Goal: Task Accomplishment & Management: Complete application form

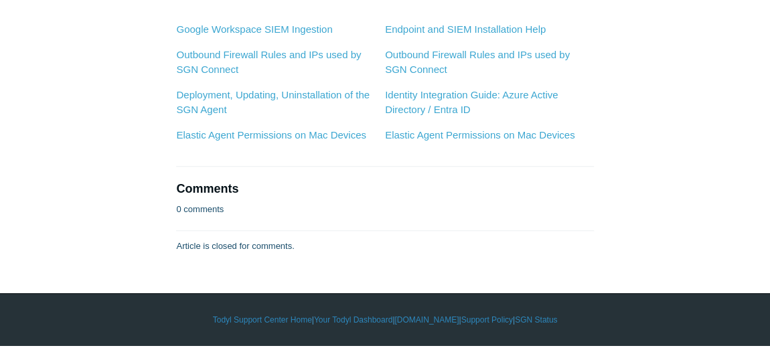
scroll to position [5173, 0]
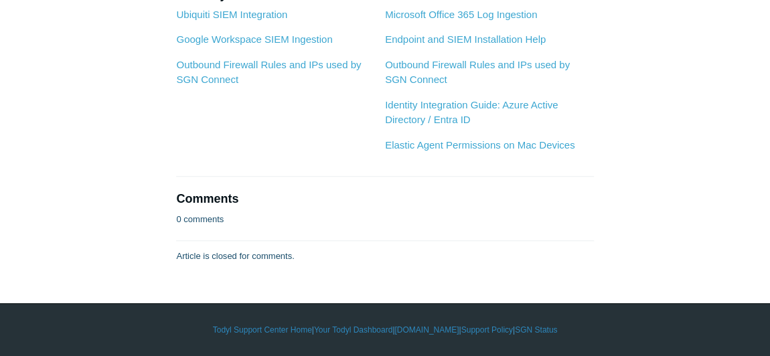
scroll to position [3773, 0]
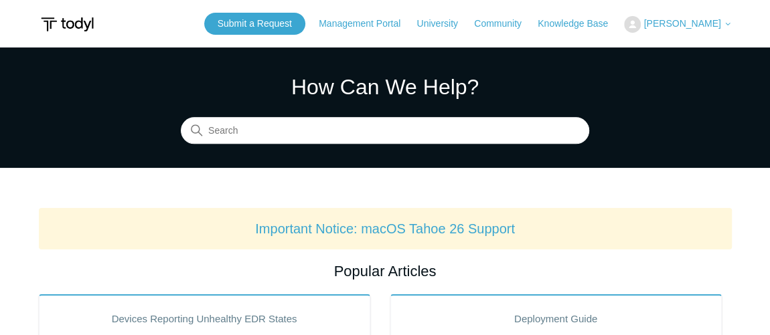
click at [712, 23] on span "[PERSON_NAME]" at bounding box center [681, 23] width 77 height 11
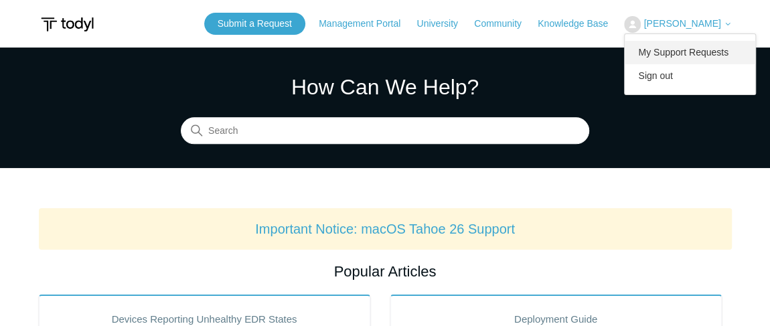
click at [703, 52] on link "My Support Requests" at bounding box center [690, 52] width 131 height 23
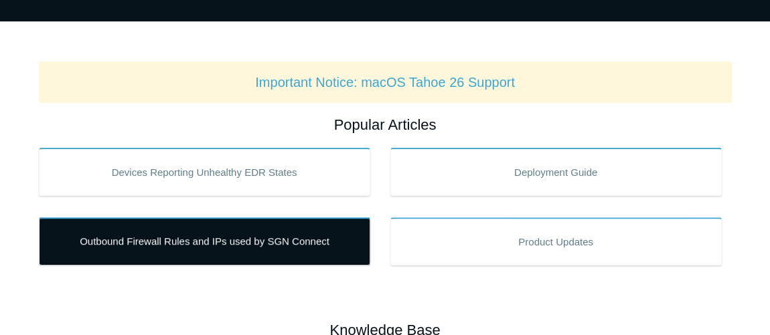
scroll to position [243, 0]
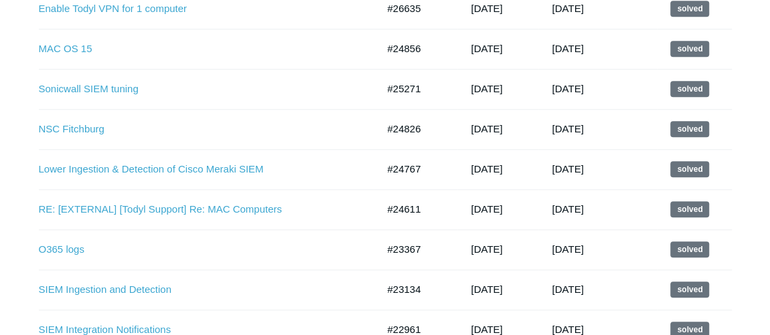
scroll to position [548, 0]
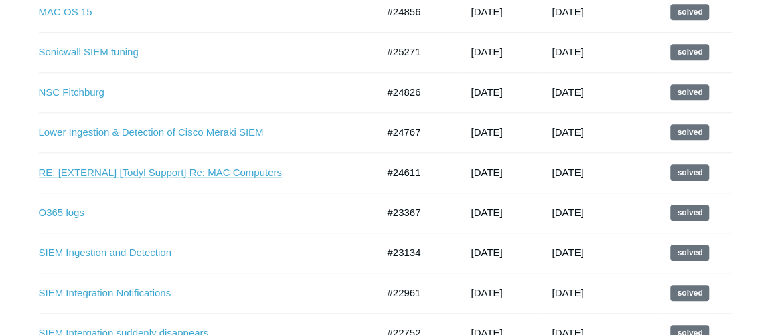
click at [184, 176] on link "RE: [EXTERNAL] [Todyl Support] Re: MAC Computers" at bounding box center [198, 172] width 319 height 15
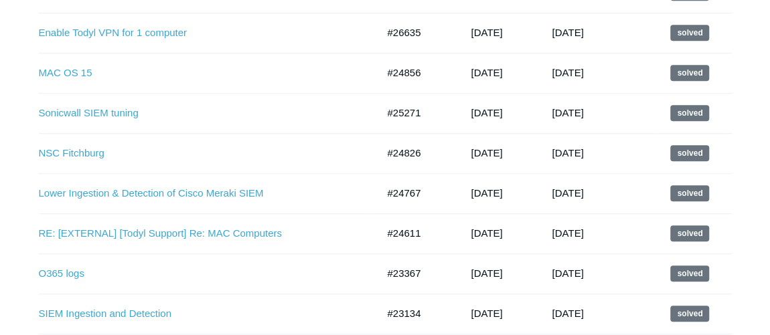
scroll to position [426, 0]
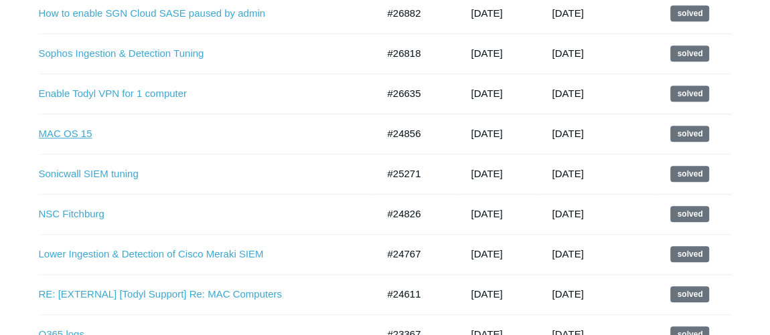
click at [80, 135] on link "MAC OS 15" at bounding box center [198, 134] width 319 height 15
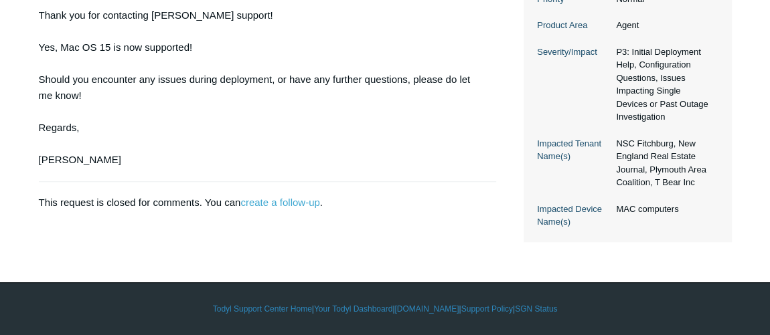
scroll to position [183, 0]
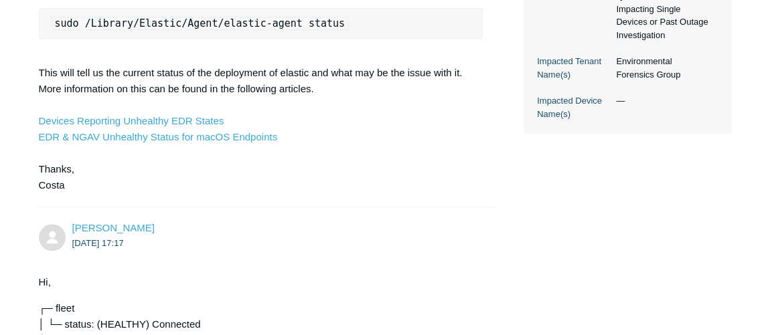
scroll to position [426, 0]
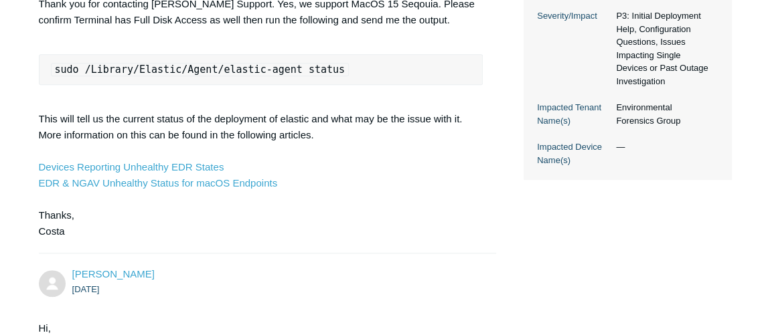
click at [242, 72] on code "sudo /Library/Elastic/Agent/elastic-agent status" at bounding box center [200, 69] width 298 height 13
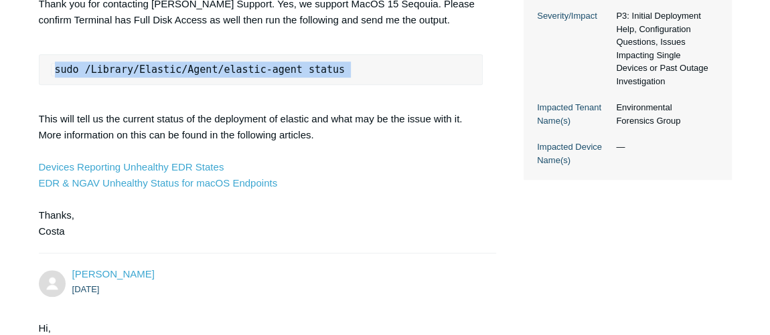
click at [242, 72] on code "sudo /Library/Elastic/Agent/elastic-agent status" at bounding box center [200, 69] width 298 height 13
copy code "sudo /Library/Elastic/Agent/elastic-agent status"
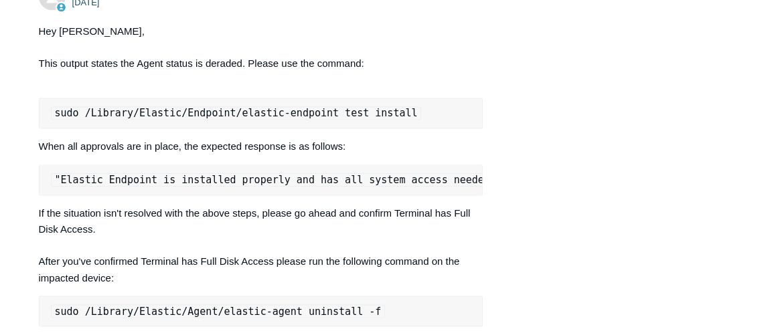
scroll to position [973, 0]
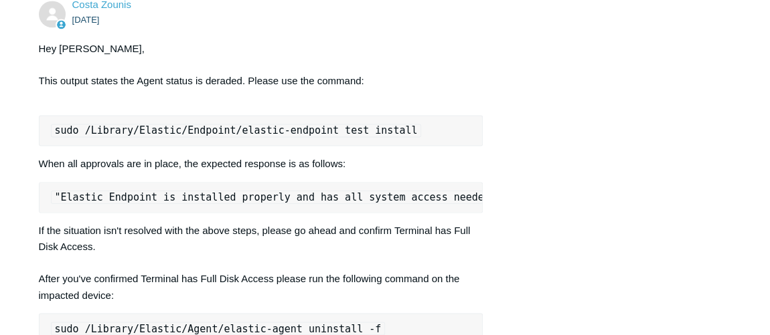
click at [197, 130] on code "sudo /Library/Elastic/Endpoint/elastic-endpoint test install" at bounding box center [236, 130] width 371 height 13
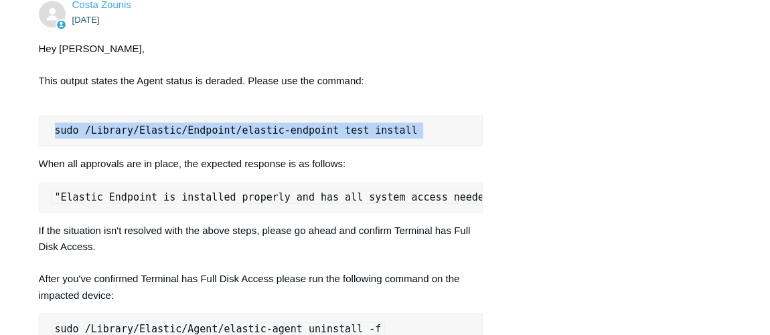
click at [197, 130] on code "sudo /Library/Elastic/Endpoint/elastic-endpoint test install" at bounding box center [236, 130] width 371 height 13
copy code "sudo /Library/Elastic/Endpoint/elastic-endpoint test install"
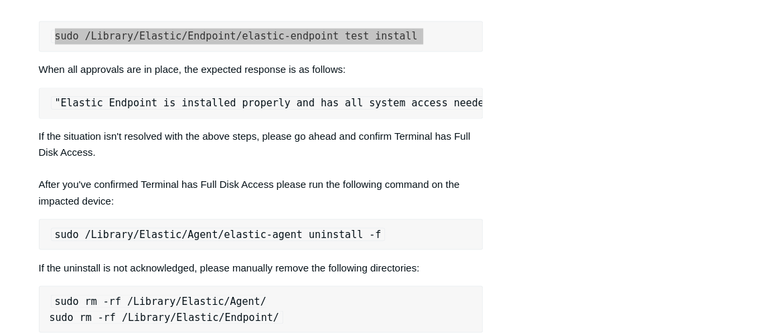
scroll to position [1095, 0]
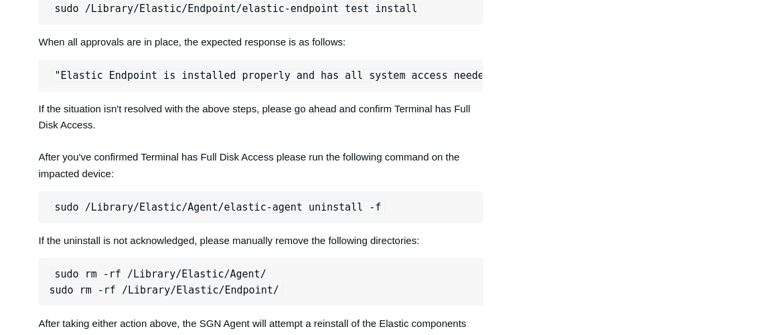
click at [191, 201] on code "sudo /Library/Elastic/Agent/elastic-agent uninstall -f" at bounding box center [218, 206] width 335 height 13
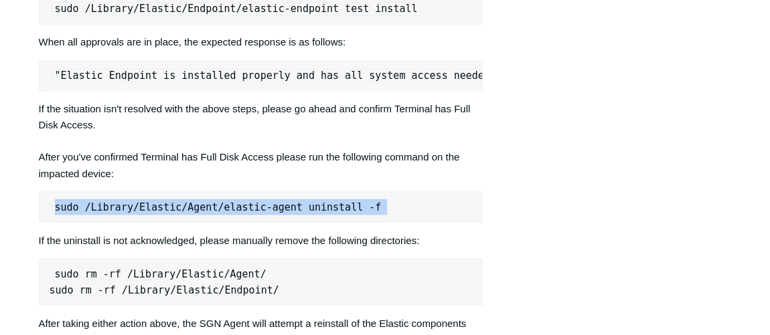
click at [191, 201] on code "sudo /Library/Elastic/Agent/elastic-agent uninstall -f" at bounding box center [218, 206] width 335 height 13
copy code "sudo /Library/Elastic/Agent/elastic-agent uninstall -f"
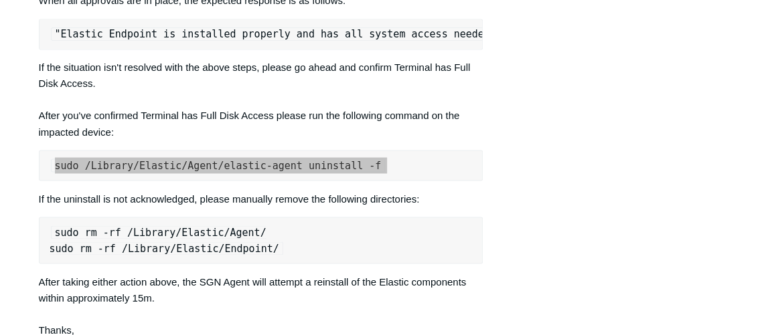
scroll to position [1156, 0]
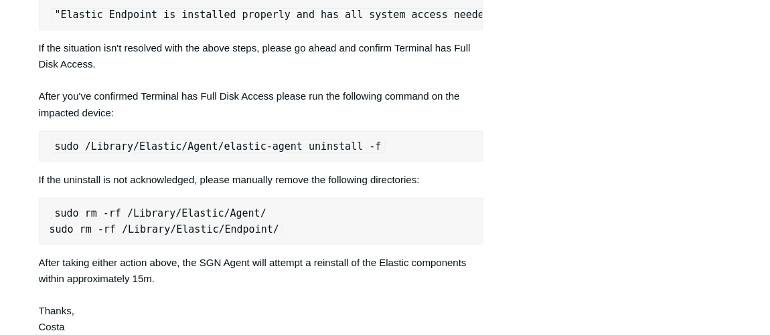
click at [176, 222] on code "sudo rm -rf /Library/Elastic/Agent/ sudo rm -rf /Library/Elastic/Endpoint/" at bounding box center [167, 220] width 234 height 29
click at [163, 212] on code "sudo rm -rf /Library/Elastic/Agent/ sudo rm -rf /Library/Elastic/Endpoint/" at bounding box center [167, 220] width 234 height 29
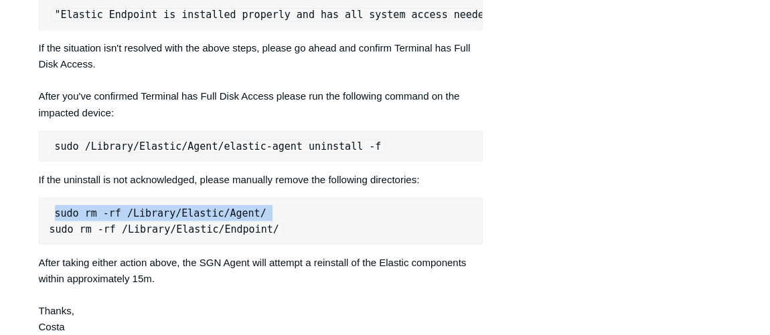
click at [163, 212] on code "sudo rm -rf /Library/Elastic/Agent/ sudo rm -rf /Library/Elastic/Endpoint/" at bounding box center [167, 220] width 234 height 29
copy code "sudo rm -rf /Library/Elastic/Agent/"
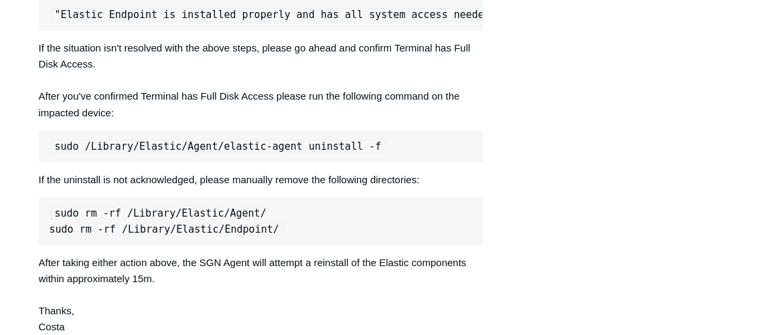
click at [202, 226] on code "sudo rm -rf /Library/Elastic/Agent/ sudo rm -rf /Library/Elastic/Endpoint/" at bounding box center [167, 220] width 234 height 29
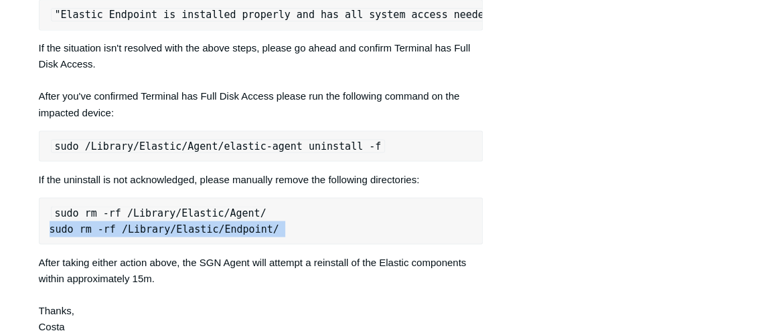
click at [202, 226] on code "sudo rm -rf /Library/Elastic/Agent/ sudo rm -rf /Library/Elastic/Endpoint/" at bounding box center [167, 220] width 234 height 29
copy code "sudo rm -rf /Library/Elastic/Endpoint/"
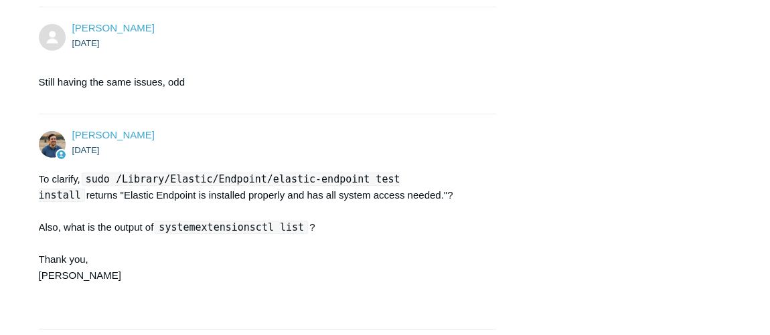
scroll to position [2191, 0]
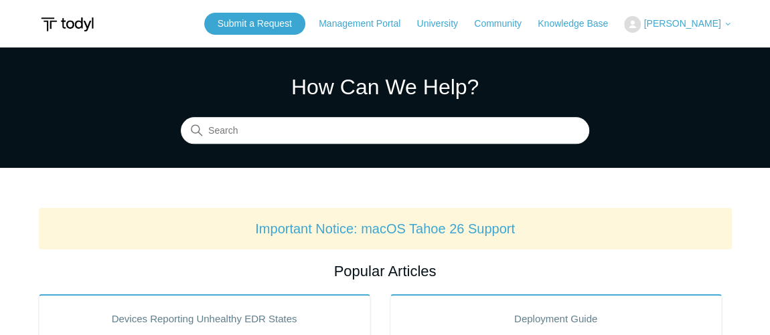
click at [620, 61] on section "How Can We Help? Search" at bounding box center [385, 108] width 770 height 121
click at [284, 19] on link "Submit a Request" at bounding box center [254, 24] width 101 height 22
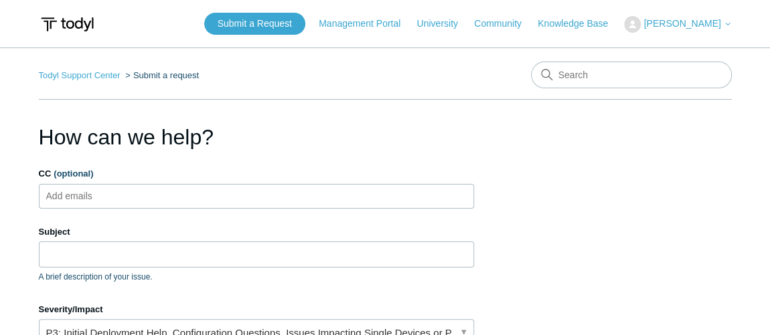
drag, startPoint x: 66, startPoint y: 293, endPoint x: 69, endPoint y: 264, distance: 28.9
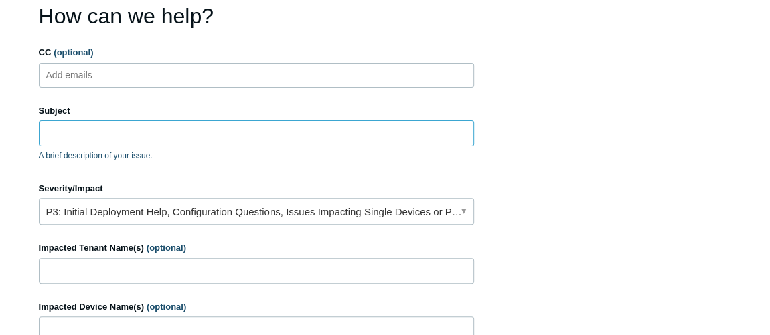
click at [111, 129] on input "Subject" at bounding box center [256, 133] width 435 height 25
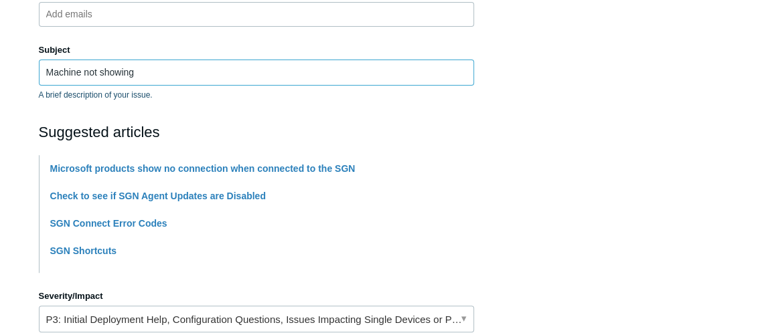
type input "Machine not showing"
click at [145, 214] on li "SGN Connect Error Codes" at bounding box center [262, 223] width 424 height 27
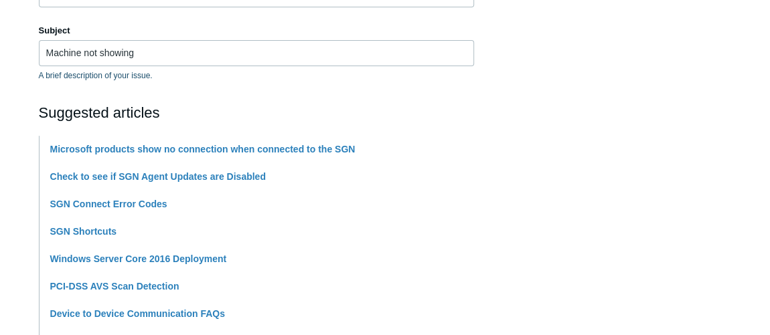
scroll to position [487, 0]
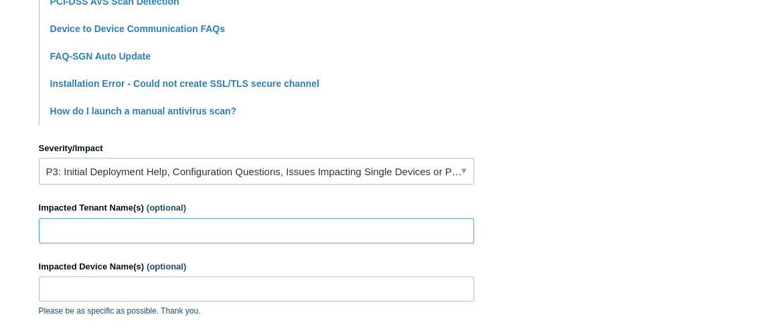
click at [129, 228] on input "Impacted Tenant Name(s) (optional)" at bounding box center [256, 230] width 435 height 25
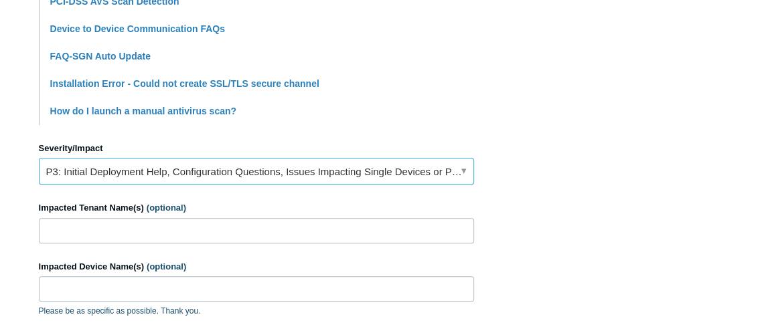
click at [82, 167] on link "P3: Initial Deployment Help, Configuration Questions, Issues Impacting Single D…" at bounding box center [256, 171] width 435 height 27
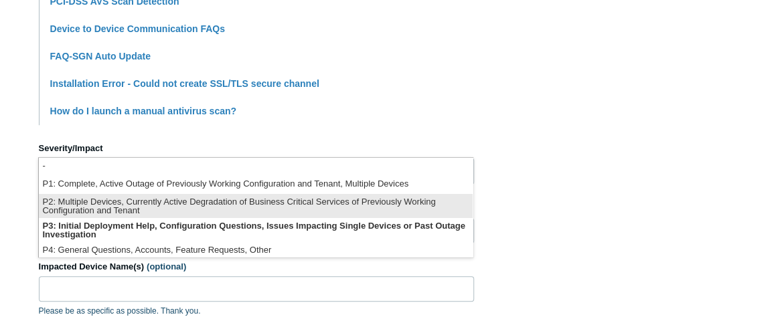
click at [104, 212] on li "P2: Multiple Devices, Currently Active Degradation of Business Critical Service…" at bounding box center [256, 206] width 434 height 24
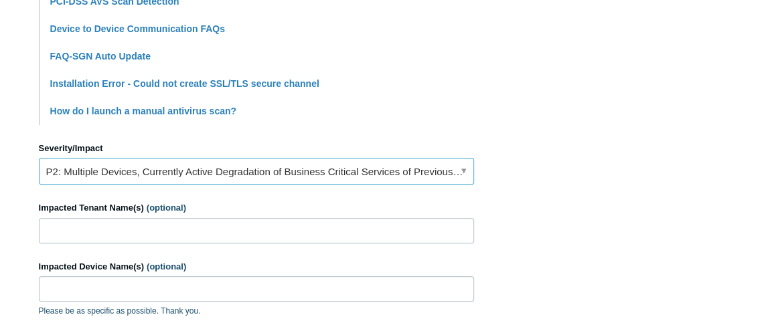
click at [127, 159] on link "P2: Multiple Devices, Currently Active Degradation of Business Critical Service…" at bounding box center [256, 171] width 435 height 27
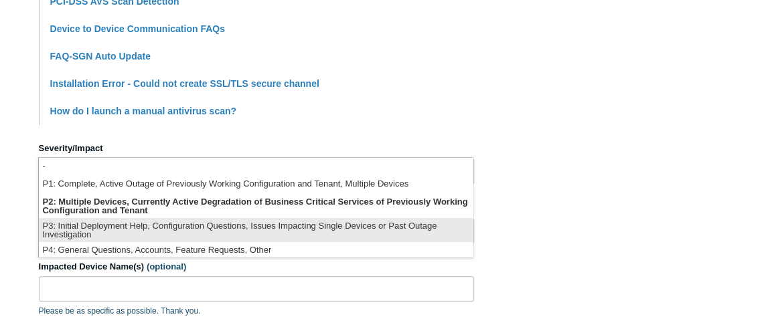
click at [119, 237] on li "P3: Initial Deployment Help, Configuration Questions, Issues Impacting Single D…" at bounding box center [256, 230] width 434 height 24
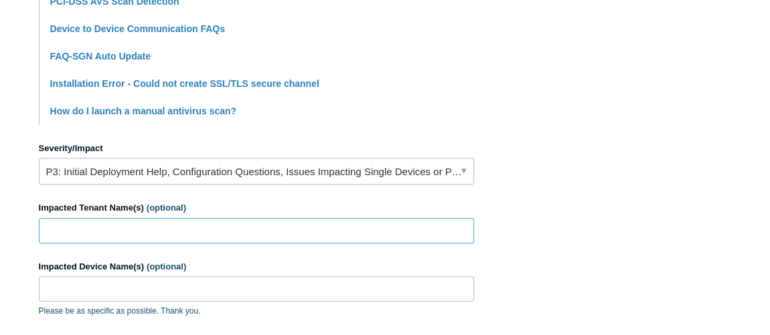
click at [116, 238] on input "Impacted Tenant Name(s) (optional)" at bounding box center [256, 230] width 435 height 25
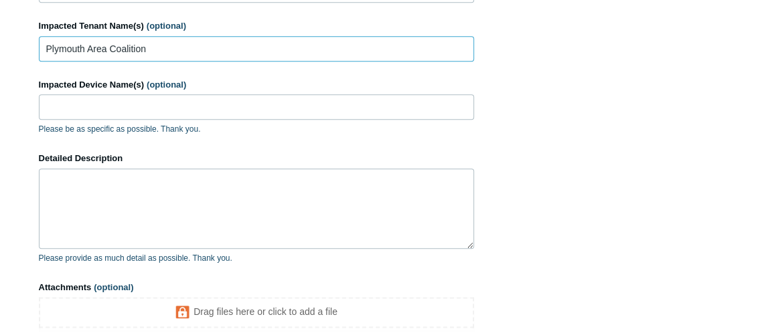
type input "Plymouth Area Coalition"
click at [110, 205] on textarea "Detailed Description" at bounding box center [256, 209] width 435 height 80
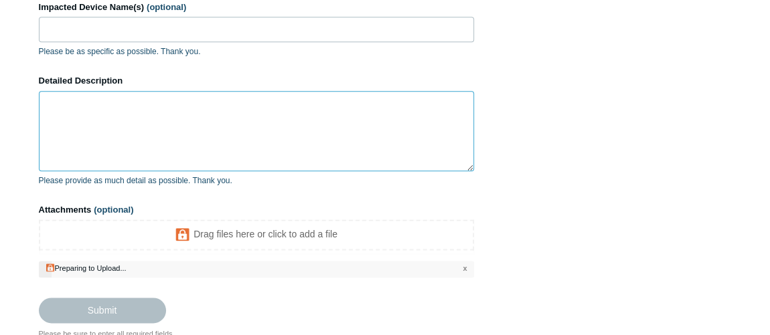
scroll to position [730, 0]
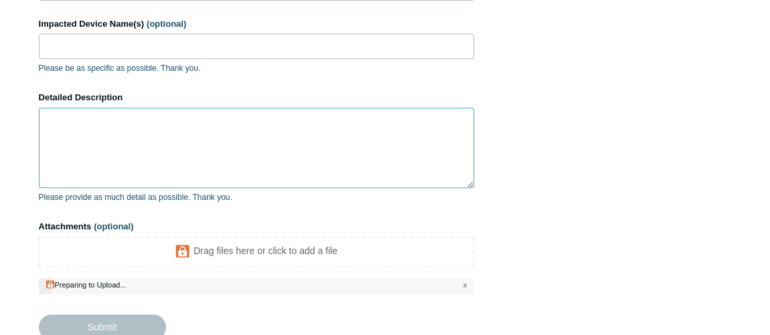
click at [167, 139] on textarea "Detailed Description" at bounding box center [256, 148] width 435 height 80
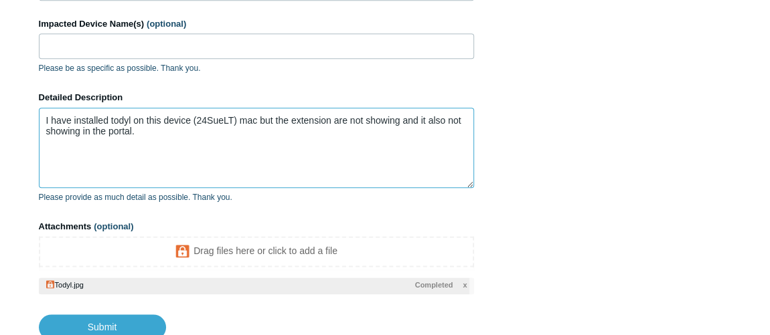
type textarea "I have installed todyl on this device (24SueLT) mac but the extension are not s…"
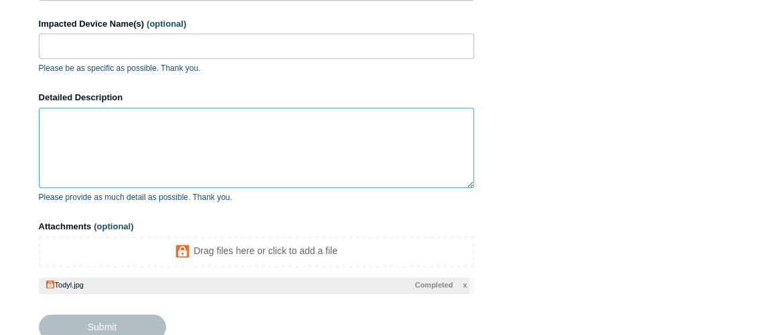
click at [287, 147] on textarea "Detailed Description" at bounding box center [256, 148] width 435 height 80
paste textarea "I have installed [PERSON_NAME] on this device (24SueLT Mac), but the extensions…"
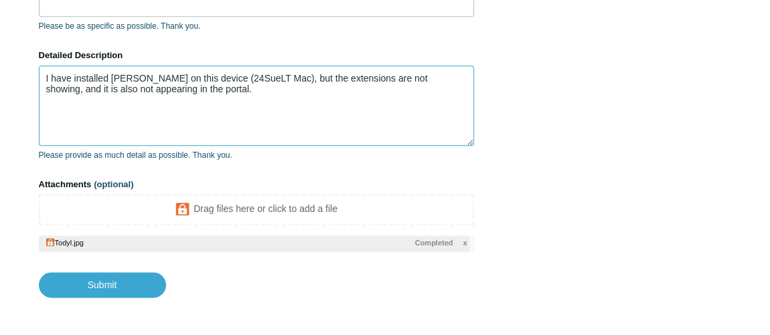
scroll to position [791, 0]
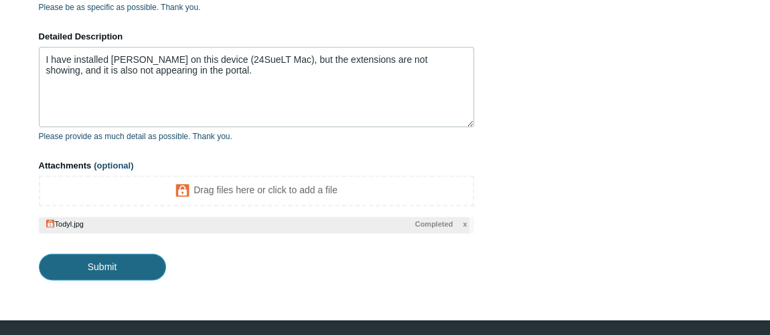
click at [110, 275] on input "Submit" at bounding box center [102, 267] width 127 height 27
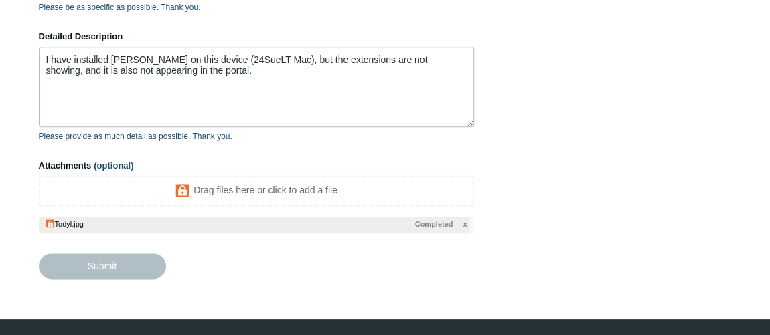
type textarea "I have installed Todyl on this device (24SueLT Mac), but the extensions are not…"
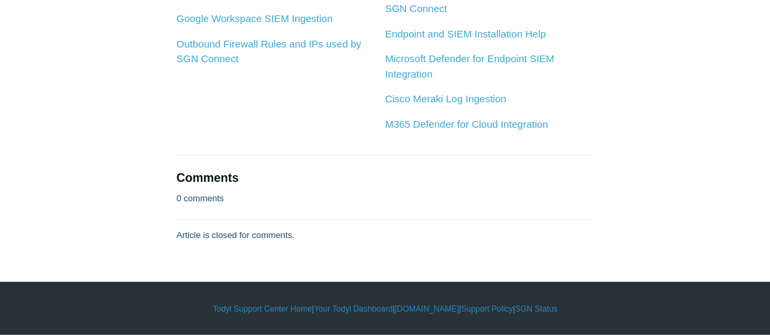
drag, startPoint x: 372, startPoint y: 228, endPoint x: 445, endPoint y: 166, distance: 95.5
drag, startPoint x: 489, startPoint y: 87, endPoint x: 434, endPoint y: 359, distance: 277.3
drag, startPoint x: 456, startPoint y: 165, endPoint x: 417, endPoint y: 354, distance: 193.4
drag, startPoint x: 366, startPoint y: 364, endPoint x: 401, endPoint y: 214, distance: 153.3
drag, startPoint x: 408, startPoint y: 176, endPoint x: 404, endPoint y: 265, distance: 89.2
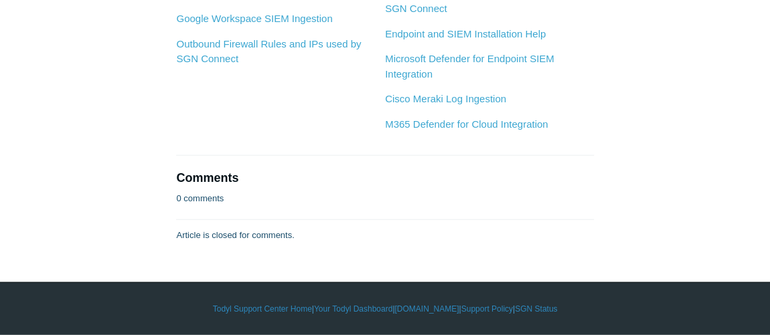
scroll to position [3902, 0]
drag, startPoint x: 550, startPoint y: 155, endPoint x: 628, endPoint y: -74, distance: 241.8
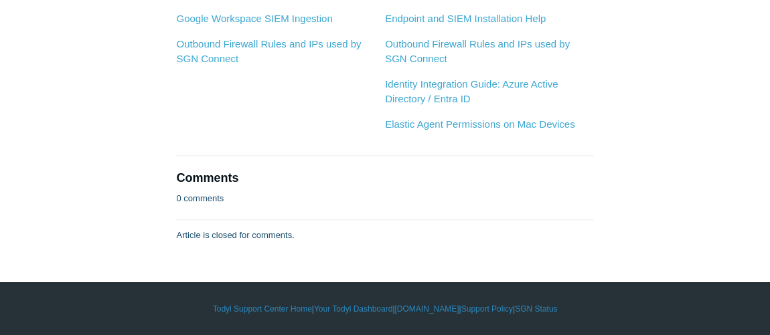
scroll to position [3895, 0]
